Goal: Task Accomplishment & Management: Complete application form

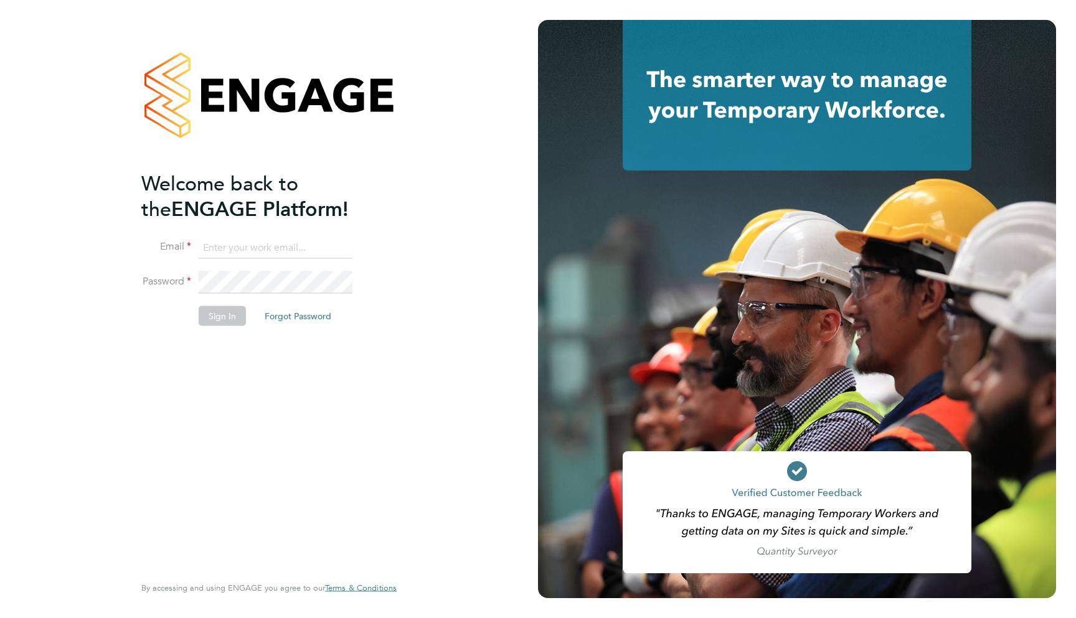
click at [250, 247] on input at bounding box center [276, 248] width 154 height 22
click at [229, 250] on input at bounding box center [276, 248] width 154 height 22
click at [284, 244] on input at bounding box center [276, 248] width 154 height 22
click at [284, 248] on input at bounding box center [276, 248] width 154 height 22
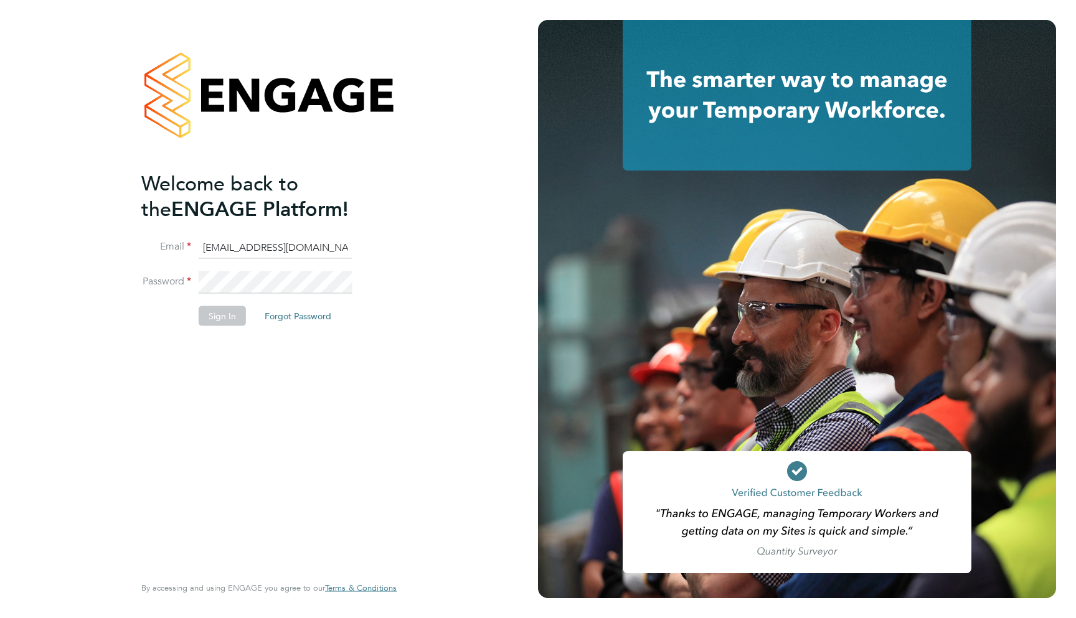
type input "[EMAIL_ADDRESS][DOMAIN_NAME]"
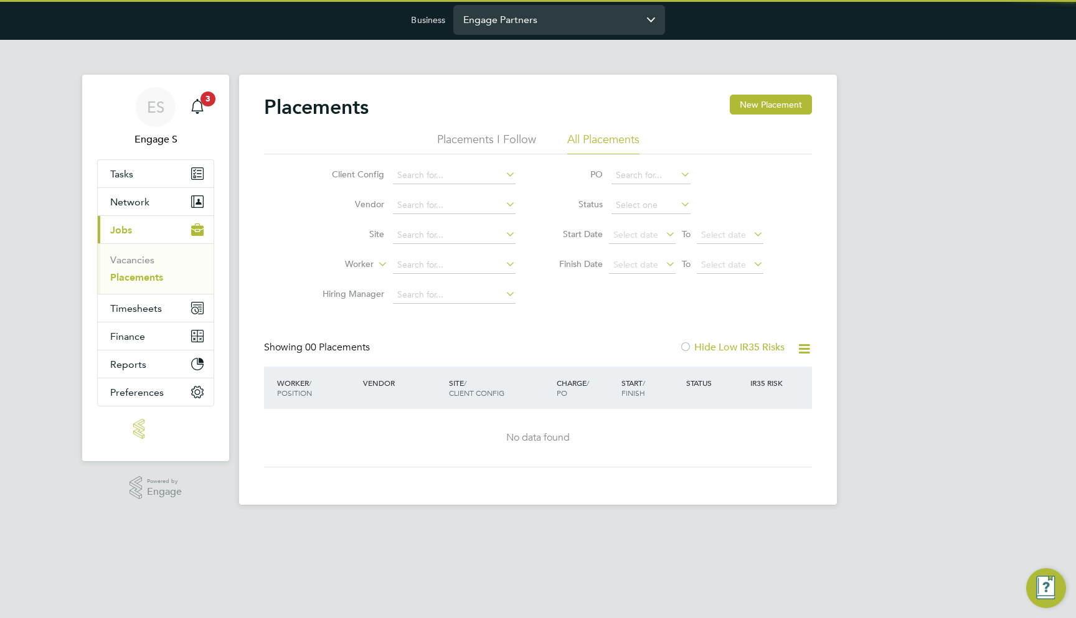
click at [559, 5] on input "Engage Partners" at bounding box center [559, 19] width 212 height 29
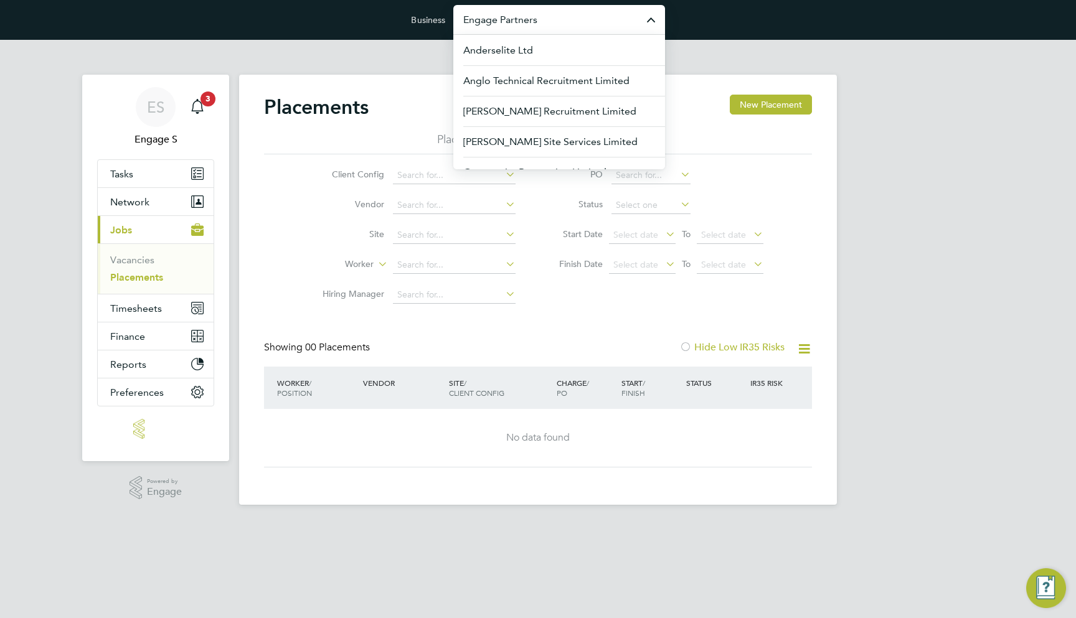
click at [569, 16] on input "Engage Partners" at bounding box center [559, 19] width 212 height 29
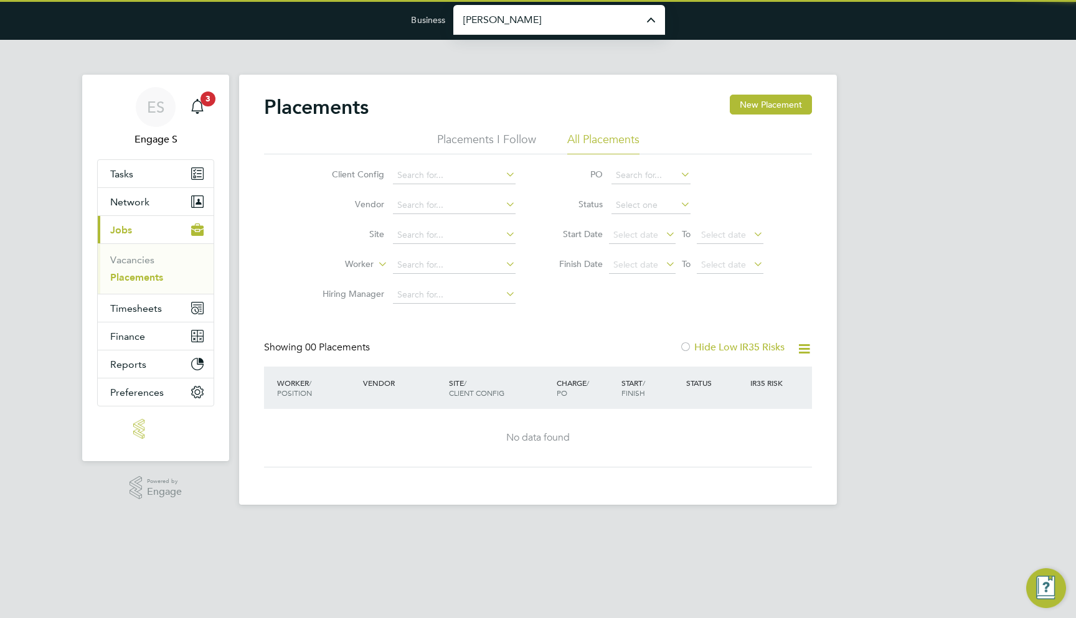
type input "Morgan Sindall Construction & Infrastructure Ltd"
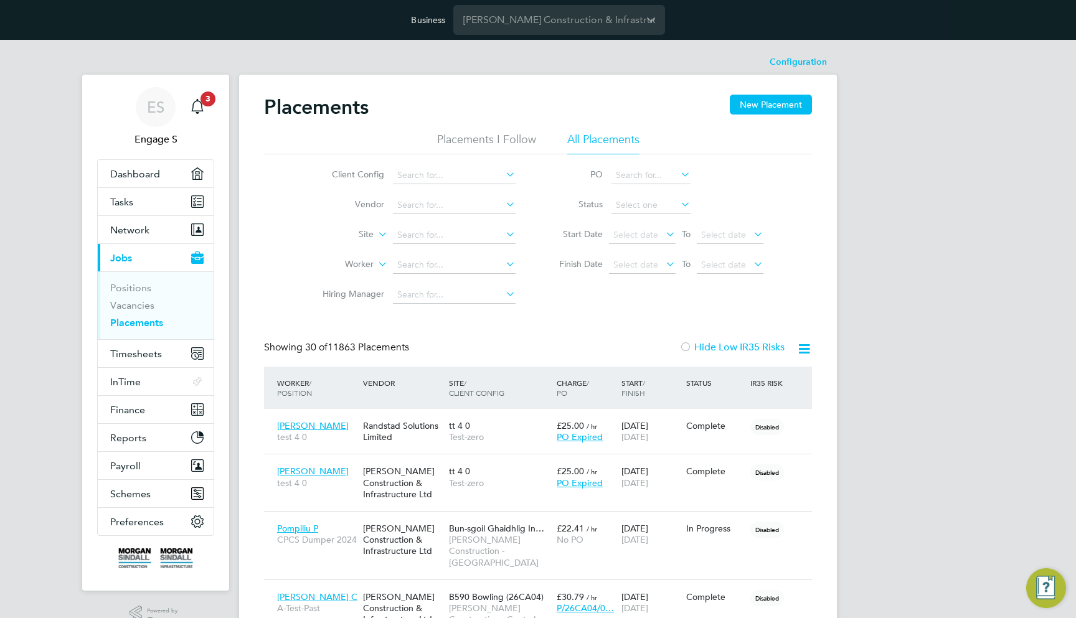
click at [156, 258] on button "Current page: Jobs" at bounding box center [156, 257] width 116 height 27
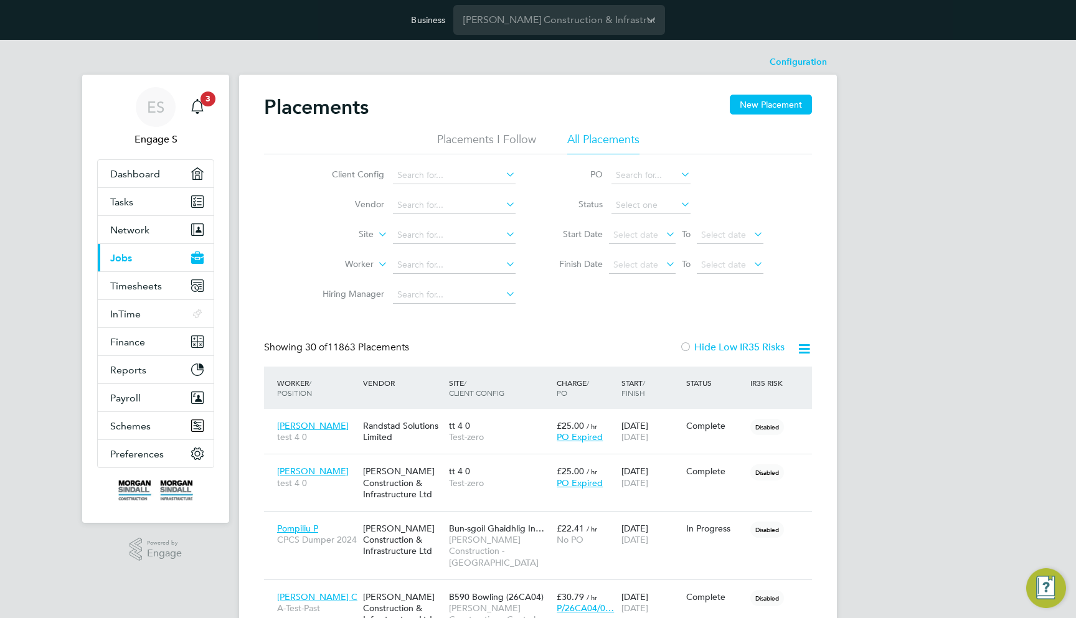
click at [520, 432] on span "Test-zero" at bounding box center [499, 437] width 101 height 11
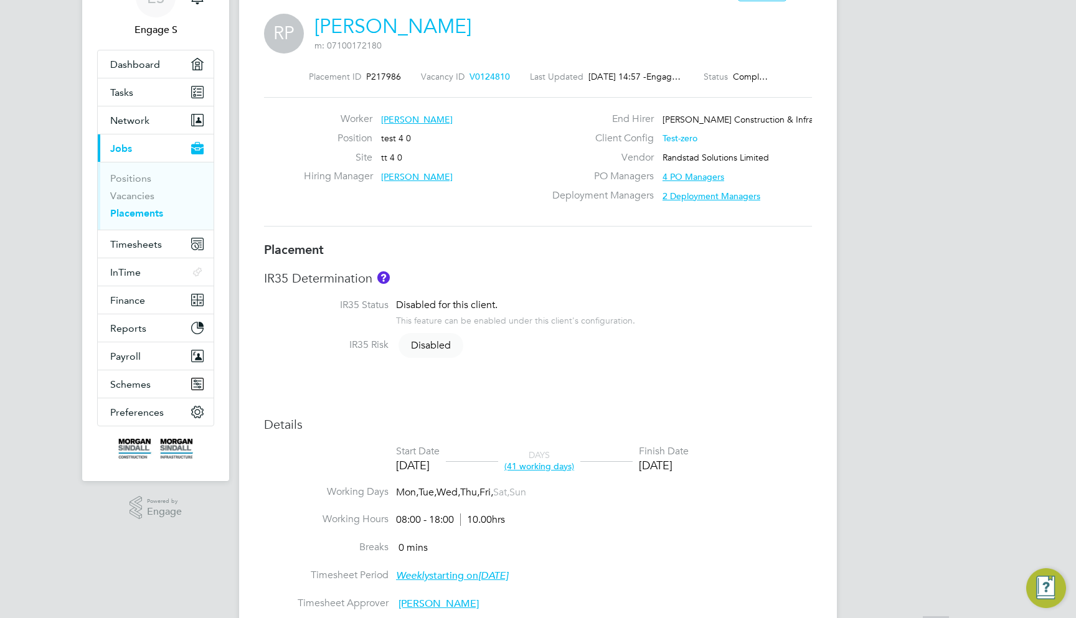
scroll to position [128, 0]
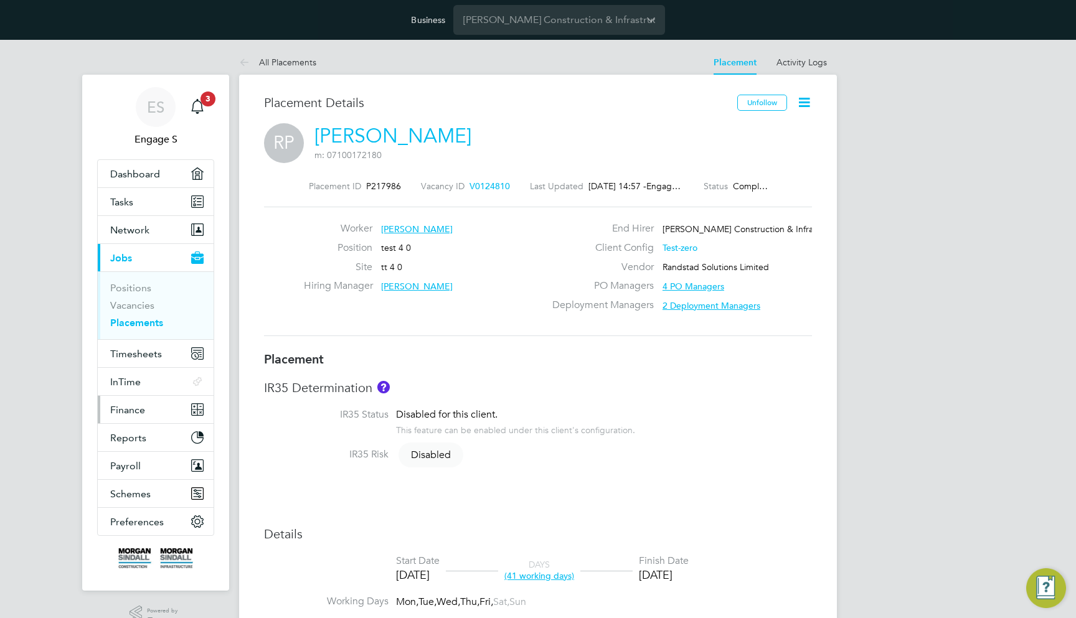
click at [138, 413] on span "Finance" at bounding box center [127, 410] width 35 height 12
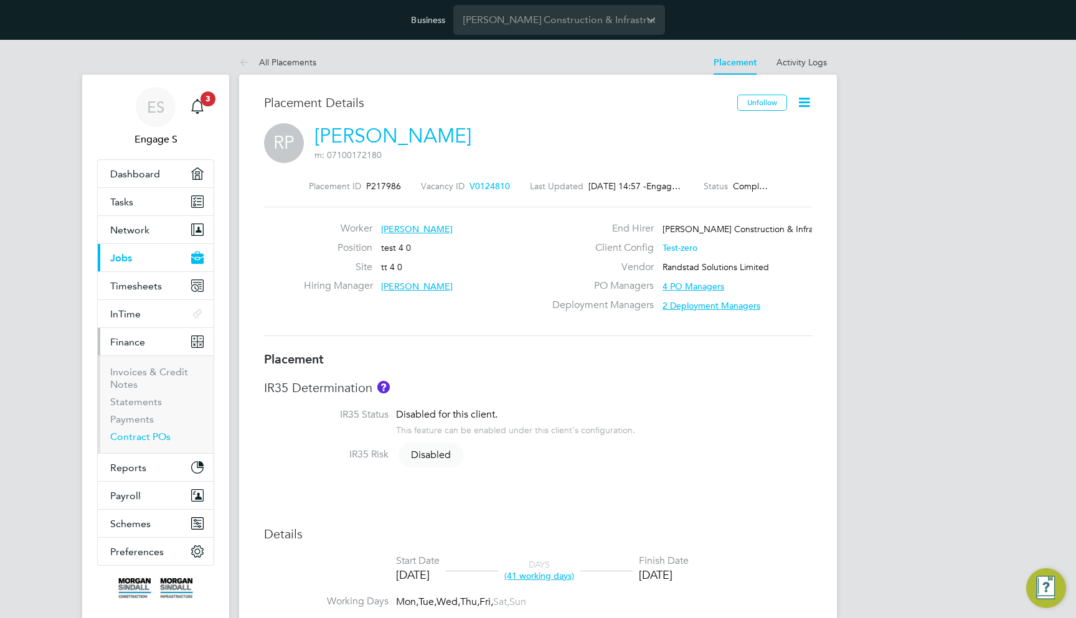
click at [141, 432] on link "Contract POs" at bounding box center [140, 437] width 60 height 12
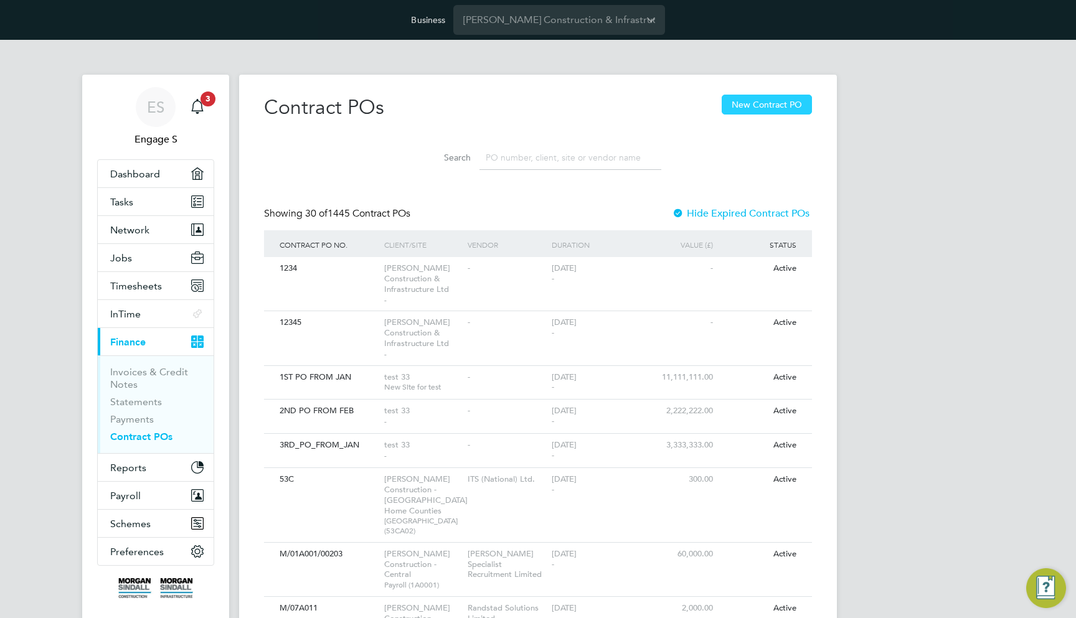
click at [777, 95] on button "New Contract PO" at bounding box center [767, 105] width 90 height 20
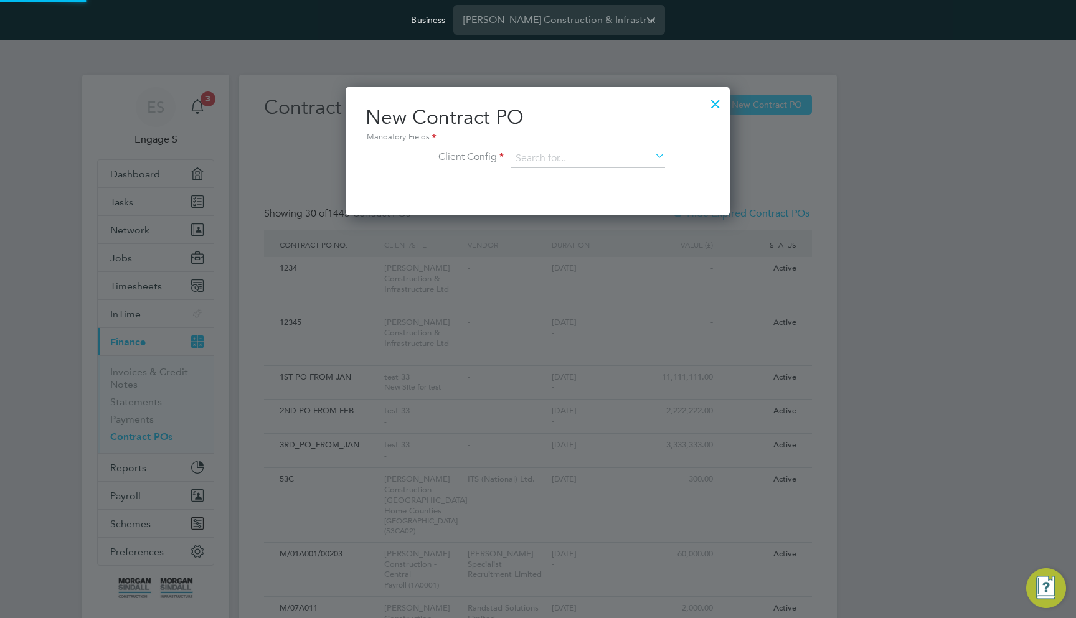
scroll to position [128, 385]
click at [545, 159] on input at bounding box center [588, 158] width 154 height 19
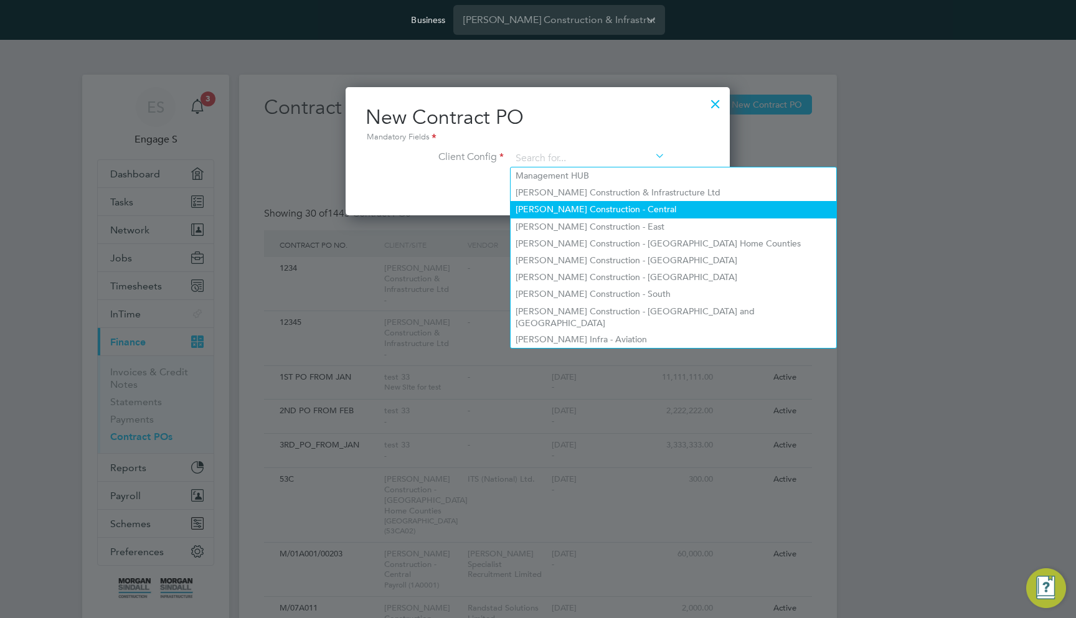
click at [571, 209] on li "Morgan Sindall Construction - Central" at bounding box center [674, 209] width 326 height 17
type input "Morgan Sindall Construction - Central"
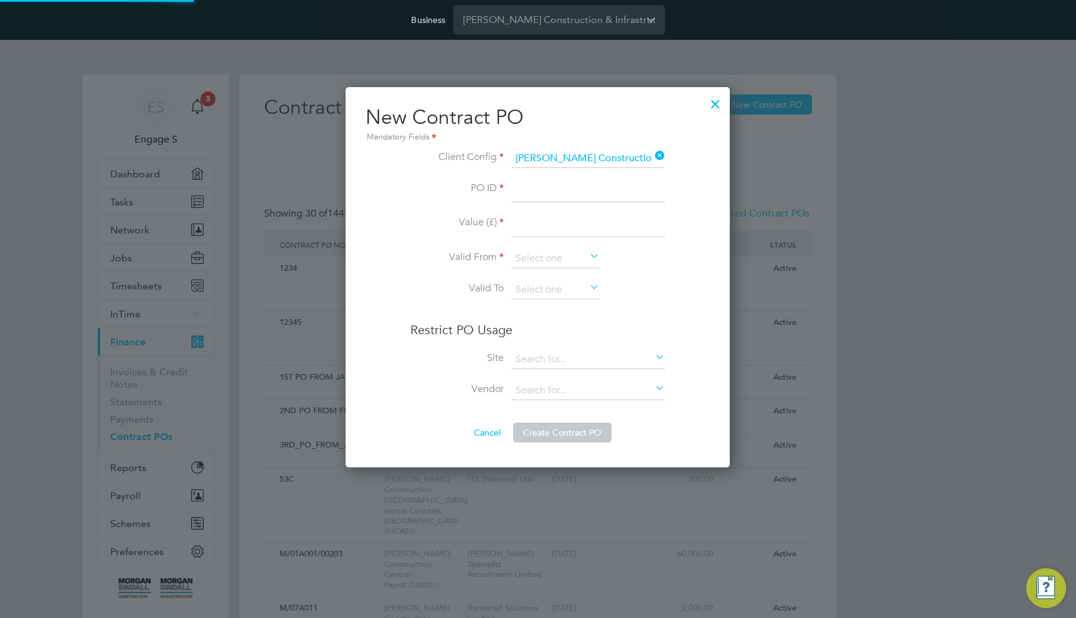
scroll to position [380, 385]
click at [653, 157] on icon at bounding box center [653, 156] width 0 height 17
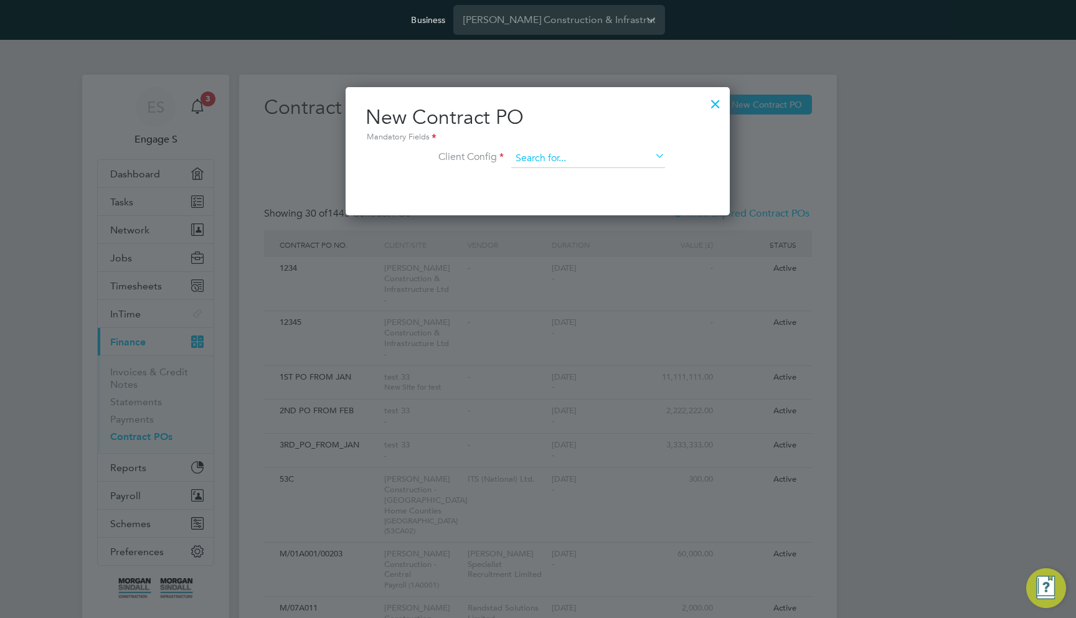
click at [575, 159] on input at bounding box center [588, 158] width 154 height 19
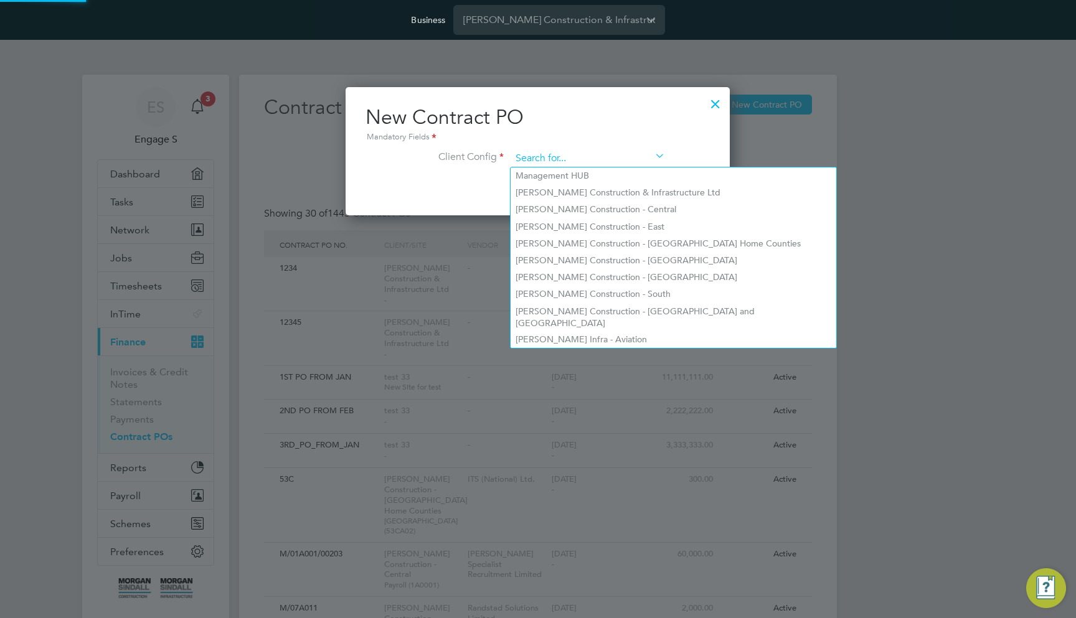
click at [570, 181] on li "Management HUB" at bounding box center [674, 176] width 326 height 17
type input "Management HUB"
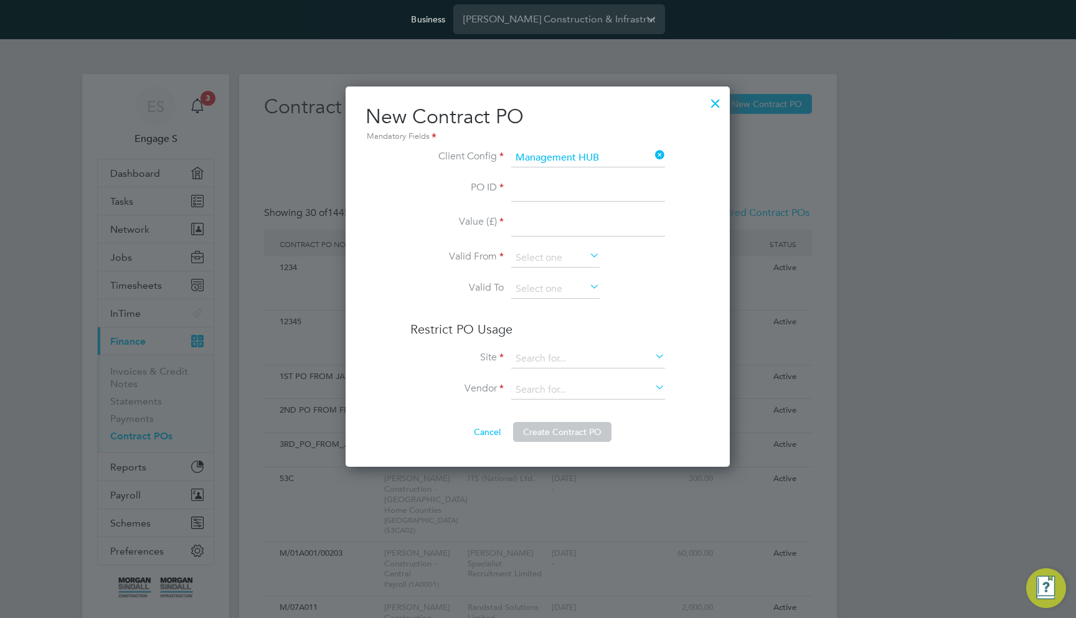
scroll to position [0, 0]
